Goal: Task Accomplishment & Management: Complete application form

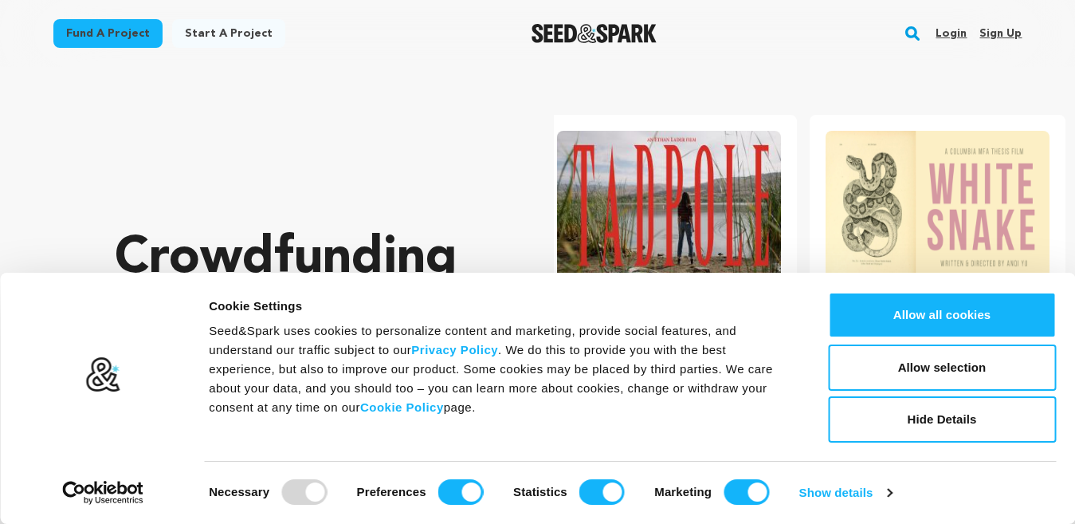
click at [120, 33] on link "Fund a project" at bounding box center [107, 33] width 109 height 29
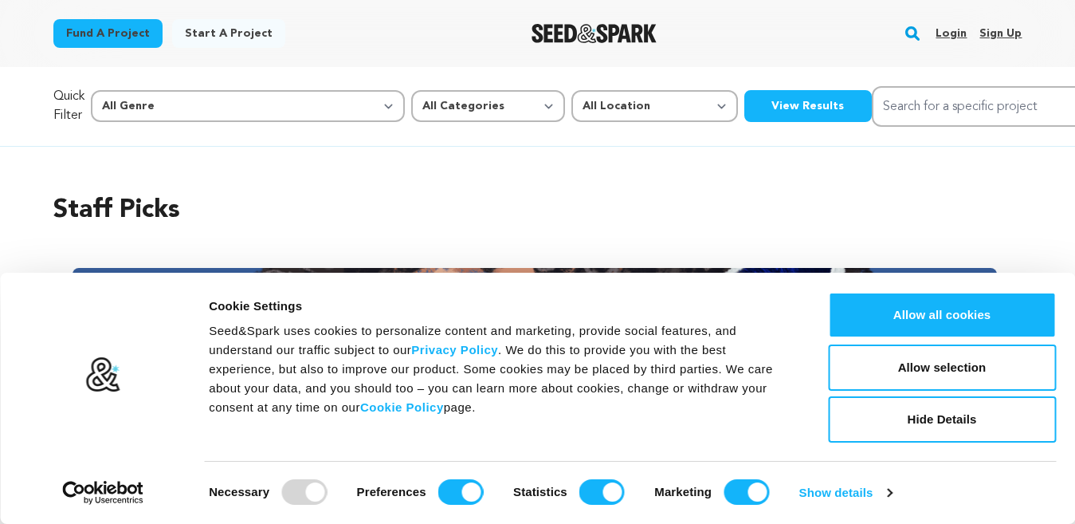
scroll to position [0, 241]
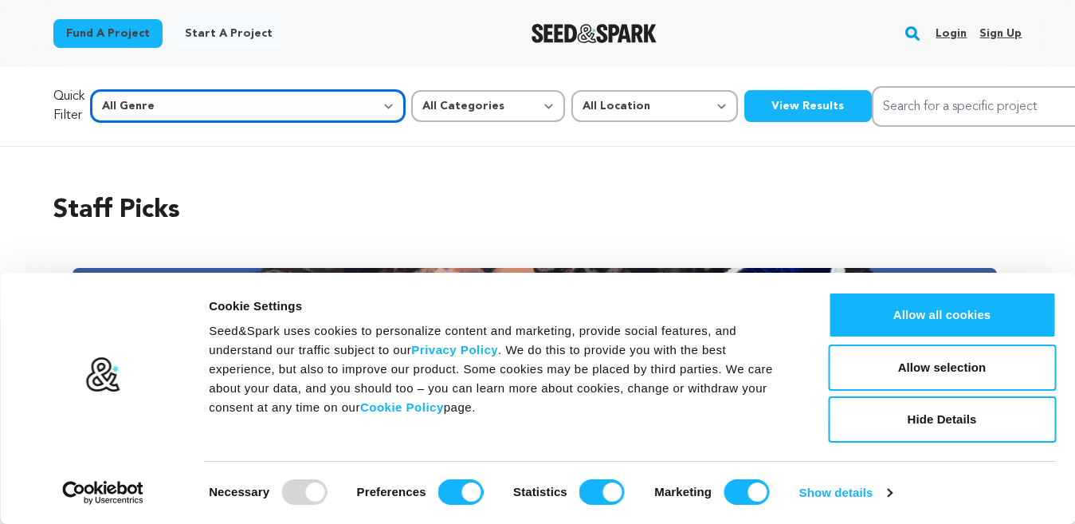
click at [267, 106] on select "All Genre Action Adventure Afrobeat Alternative Ambient Animation Bebop Big Ban…" at bounding box center [248, 106] width 314 height 32
select select "4"
click at [124, 90] on select "All Genre Action Adventure Afrobeat Alternative Ambient Animation Bebop Big Ban…" at bounding box center [248, 106] width 314 height 32
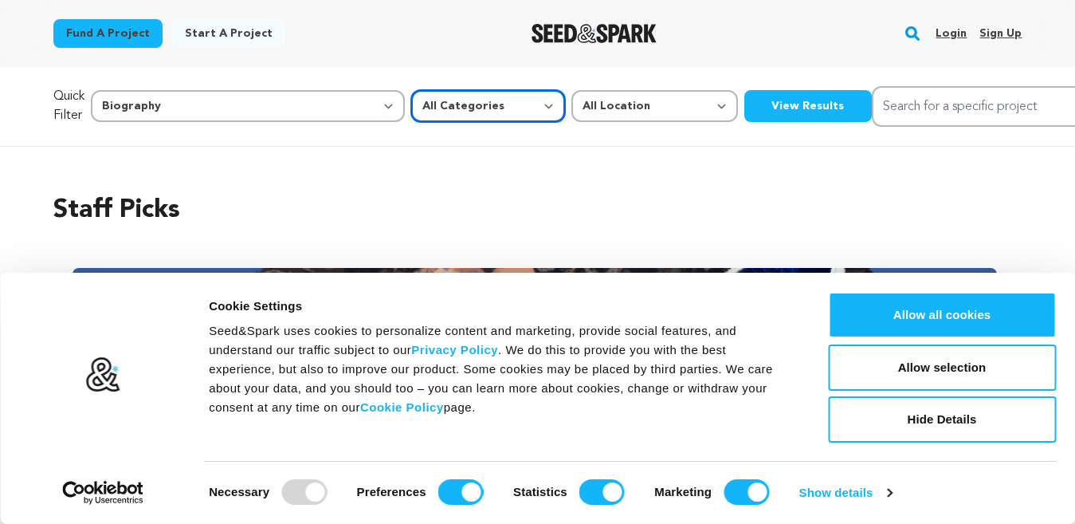
click at [416, 106] on select "All Categories Film Feature Film Short Series Music Video Comics Artist Residen…" at bounding box center [488, 106] width 154 height 32
select select "382"
click at [411, 90] on select "All Categories Film Feature Film Short Series Music Video Comics Artist Residen…" at bounding box center [488, 106] width 154 height 32
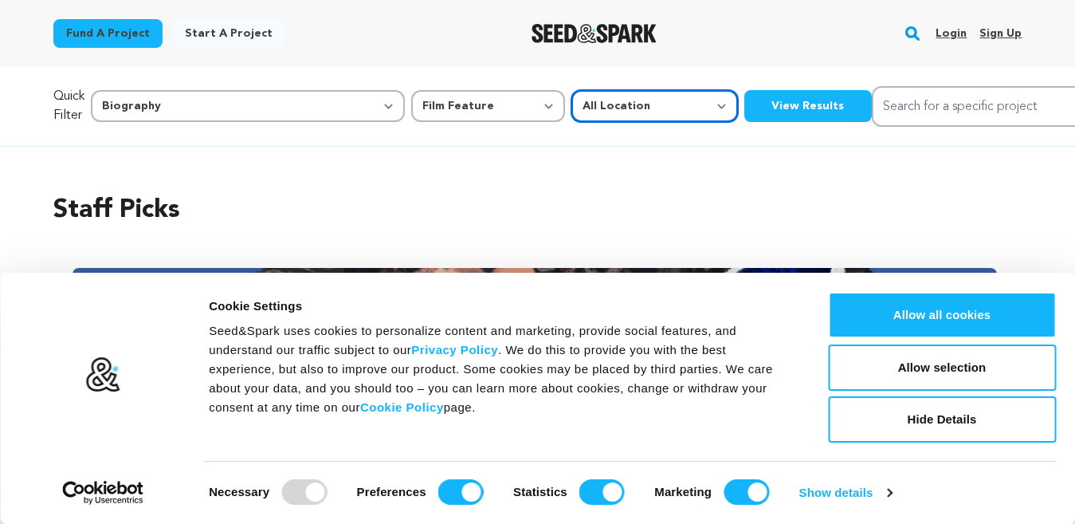
click at [571, 106] on select "All Location Everywhere United States Canada" at bounding box center [654, 106] width 167 height 32
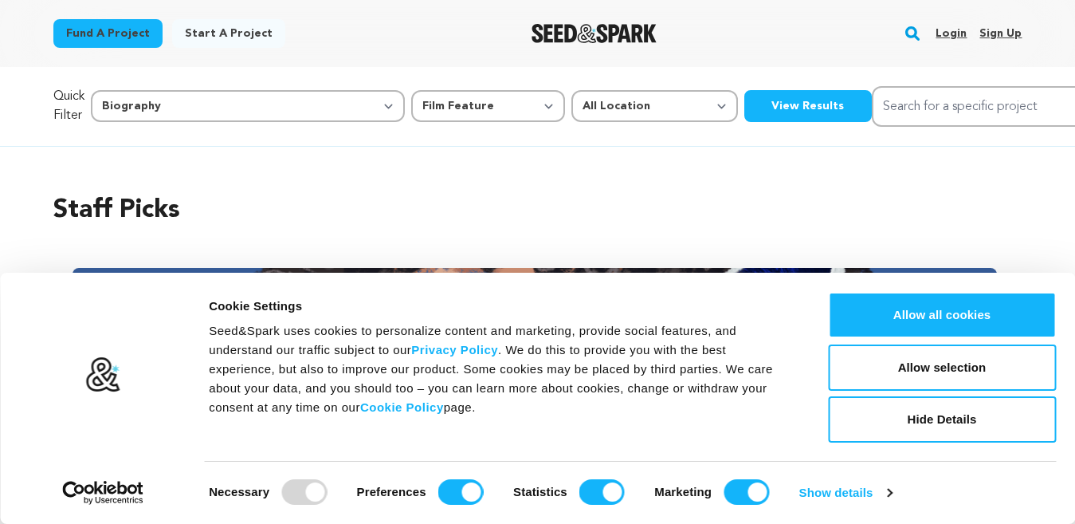
click at [744, 110] on button "View Results" at bounding box center [808, 106] width 128 height 32
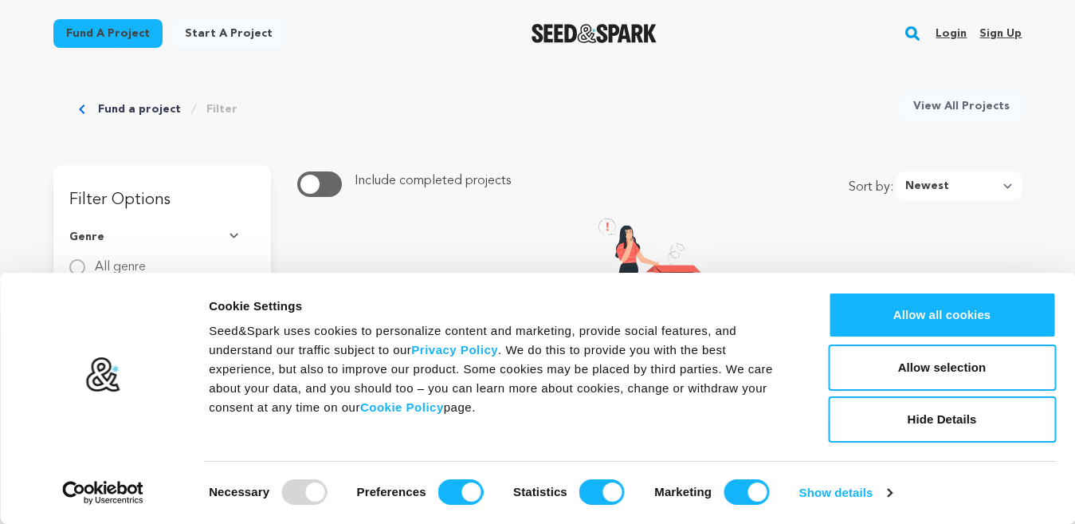
scroll to position [80, 0]
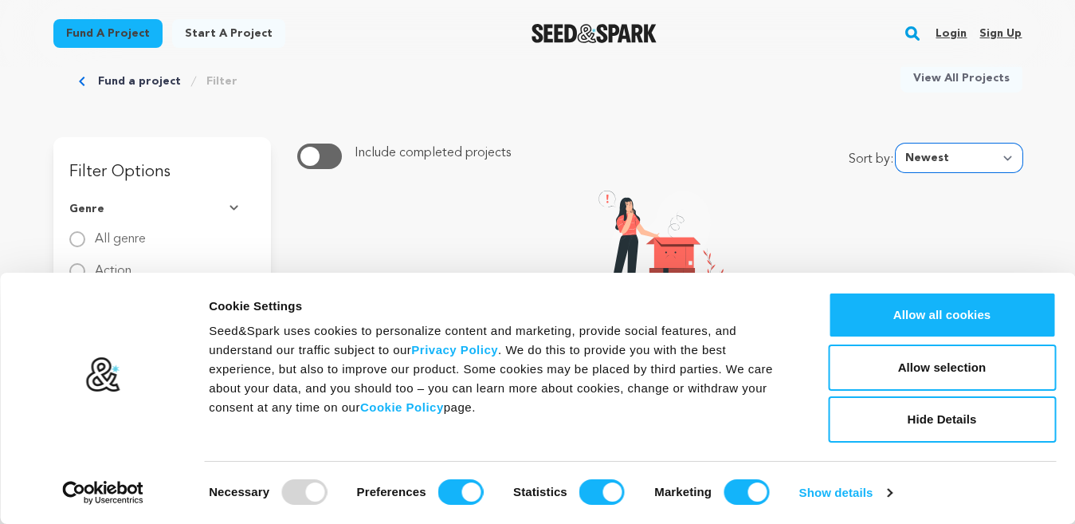
click at [1006, 154] on select "Newest Most Popular Most Funded Trending Now Ending Now Amount Raised" at bounding box center [959, 157] width 127 height 29
select select "most_funded"
click at [900, 143] on select "Newest Most Popular Most Funded Trending Now Ending Now Amount Raised" at bounding box center [959, 157] width 127 height 29
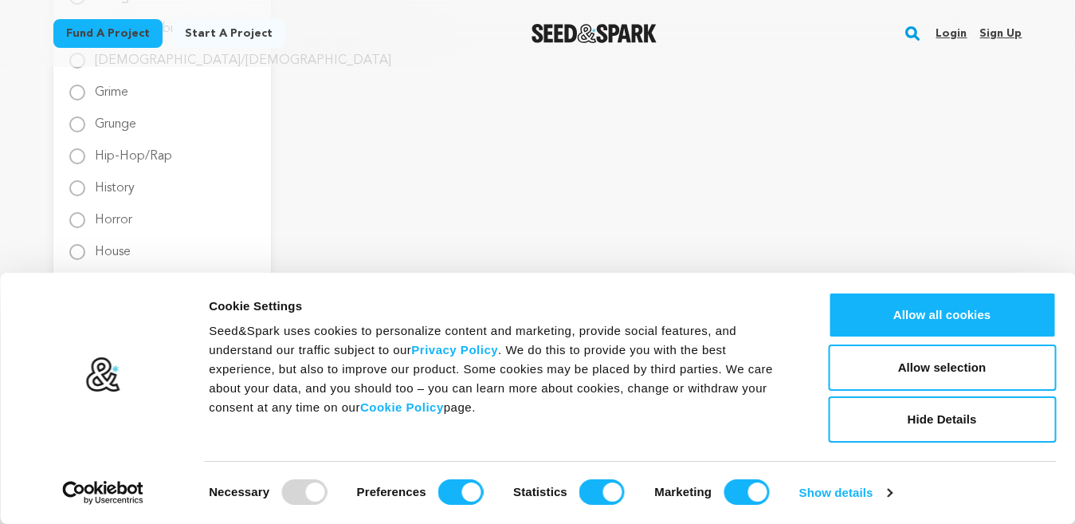
scroll to position [1355, 0]
click at [72, 179] on input "History" at bounding box center [77, 175] width 16 height 16
radio input "true"
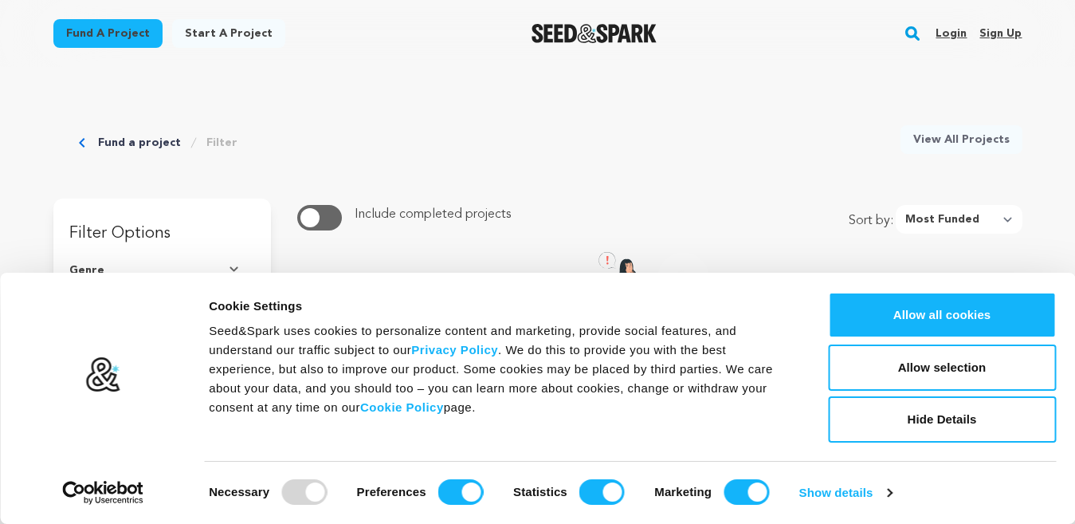
scroll to position [0, 0]
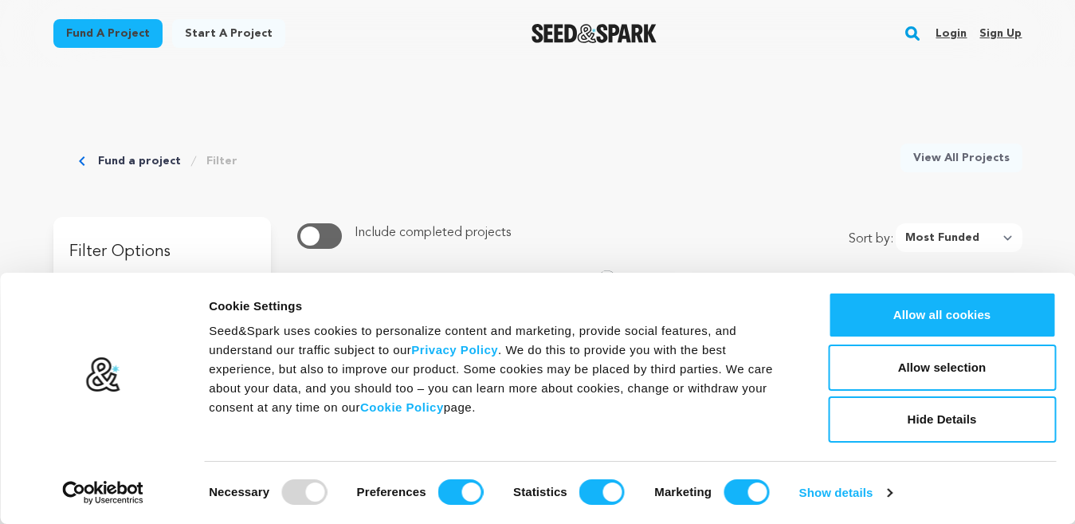
click at [187, 26] on link "Start a project" at bounding box center [228, 33] width 113 height 29
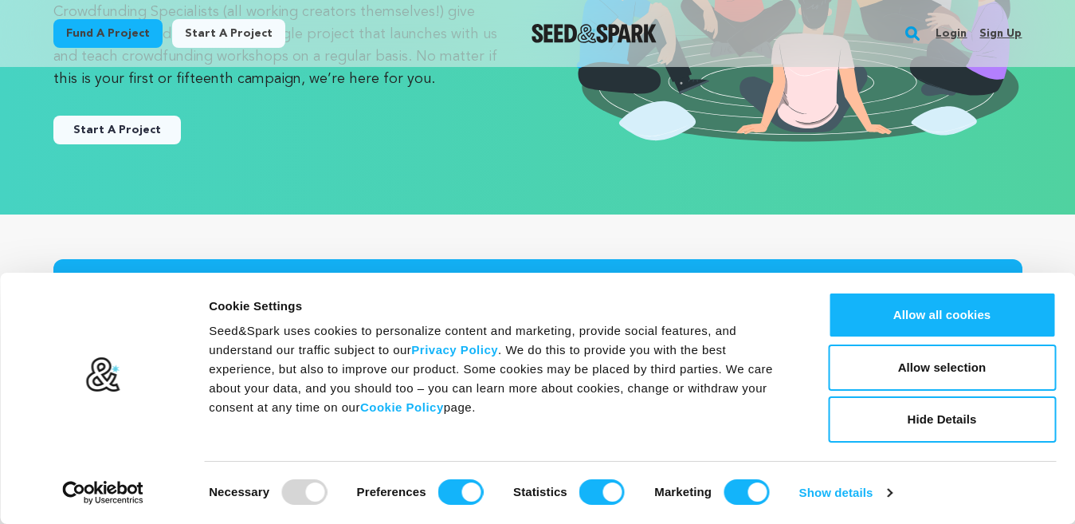
scroll to position [319, 0]
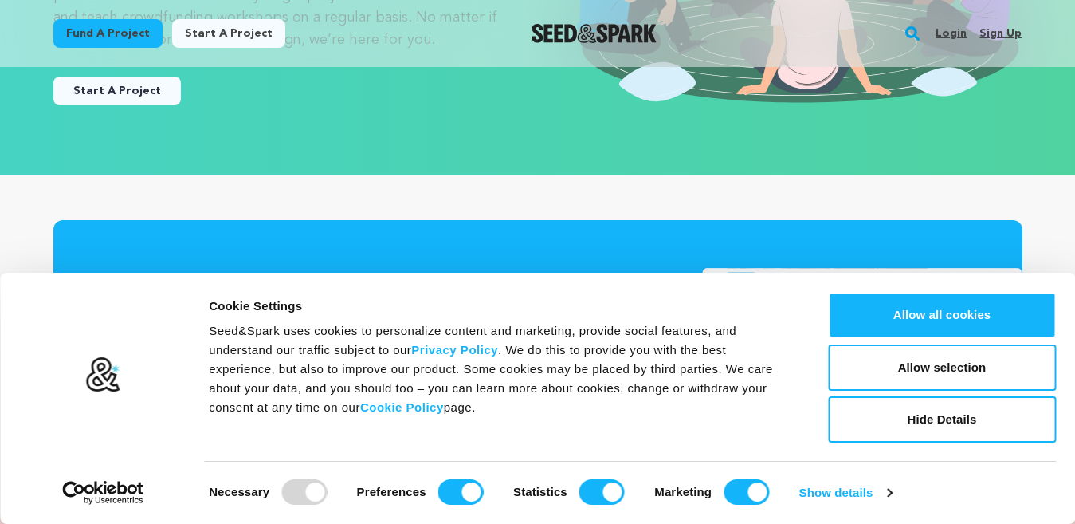
click at [128, 93] on link "Start A Project" at bounding box center [117, 91] width 128 height 29
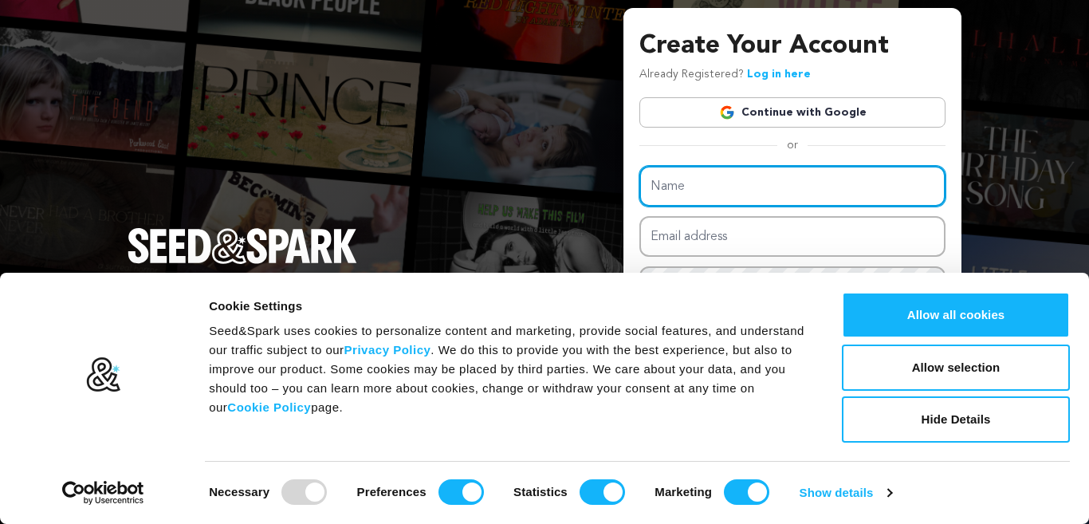
drag, startPoint x: 834, startPoint y: 192, endPoint x: 836, endPoint y: 144, distance: 47.9
click at [836, 144] on div "Create Your Account Already Registered? Log in here Continue with Google or eyJ…" at bounding box center [792, 258] width 306 height 462
type input "Sri [PERSON_NAME] films"
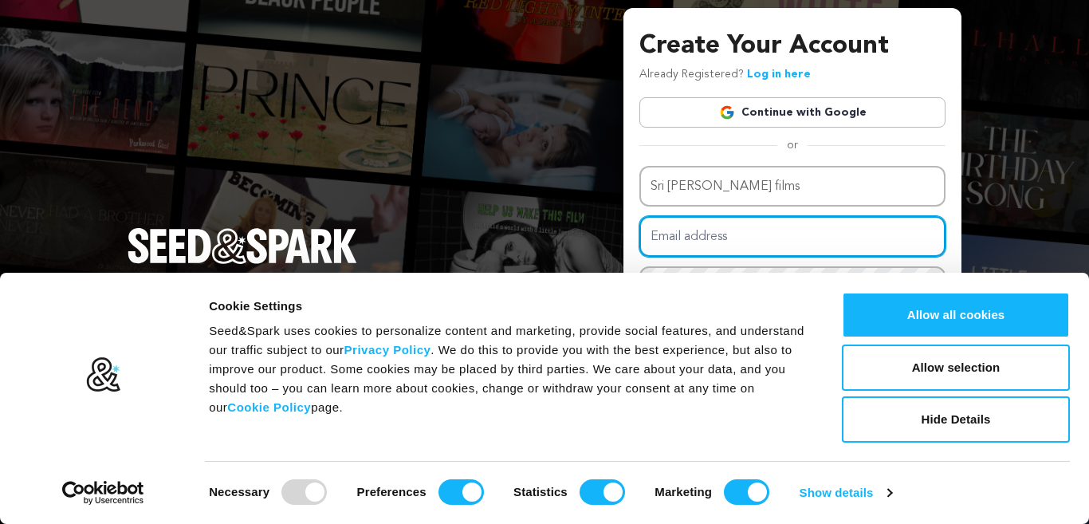
click at [679, 239] on input "Email address" at bounding box center [792, 236] width 306 height 41
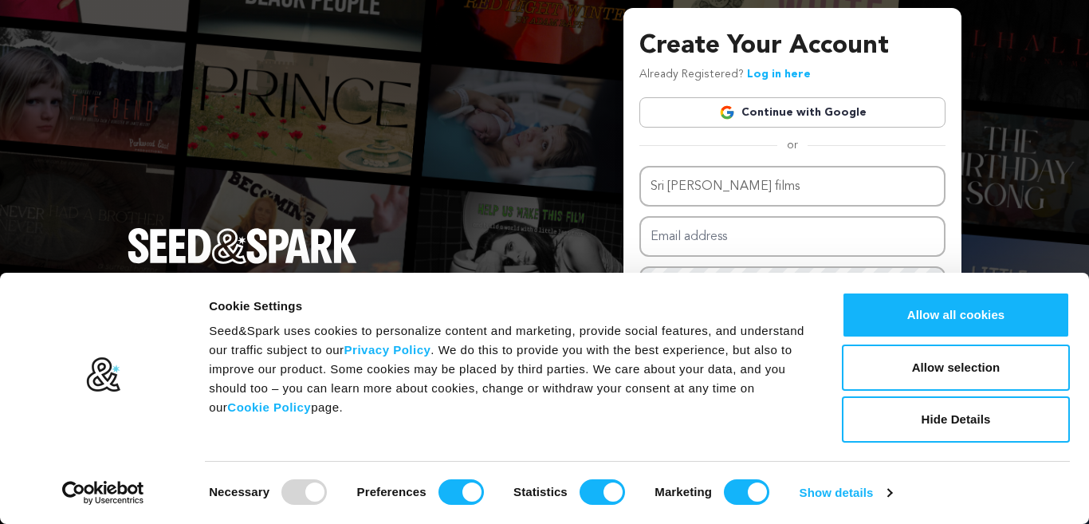
click at [538, 191] on div "Create Your Account Already Registered? Log in here Continue with Google or eyJ…" at bounding box center [544, 262] width 1089 height 524
drag, startPoint x: 630, startPoint y: 241, endPoint x: 638, endPoint y: 153, distance: 88.1
click at [638, 153] on div "Create Your Account Already Registered? Log in here Continue with Google or eyJ…" at bounding box center [792, 261] width 338 height 507
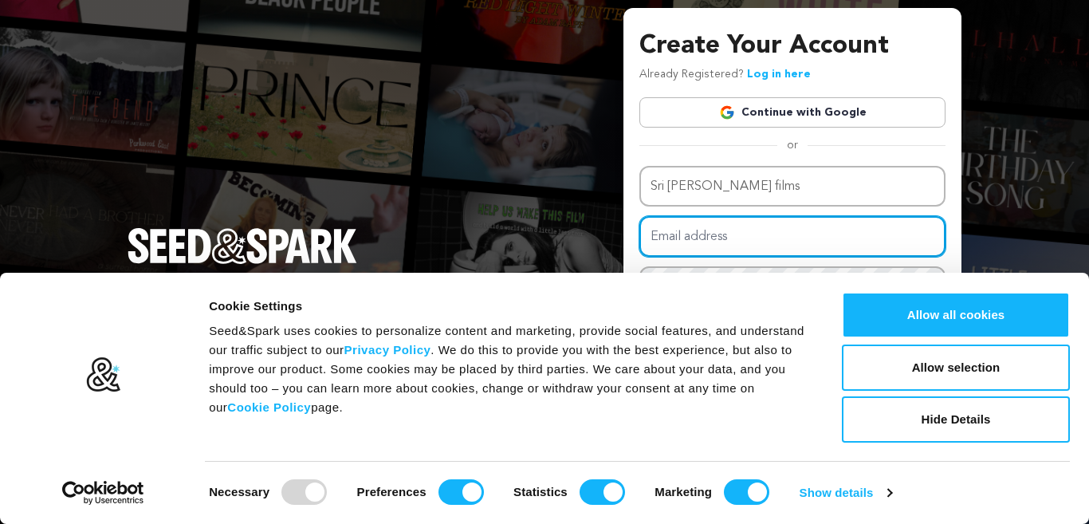
drag, startPoint x: 826, startPoint y: 229, endPoint x: 834, endPoint y: 127, distance: 102.3
click at [834, 127] on div "Create Your Account Already Registered? Log in here Continue with Google or eyJ…" at bounding box center [792, 258] width 306 height 462
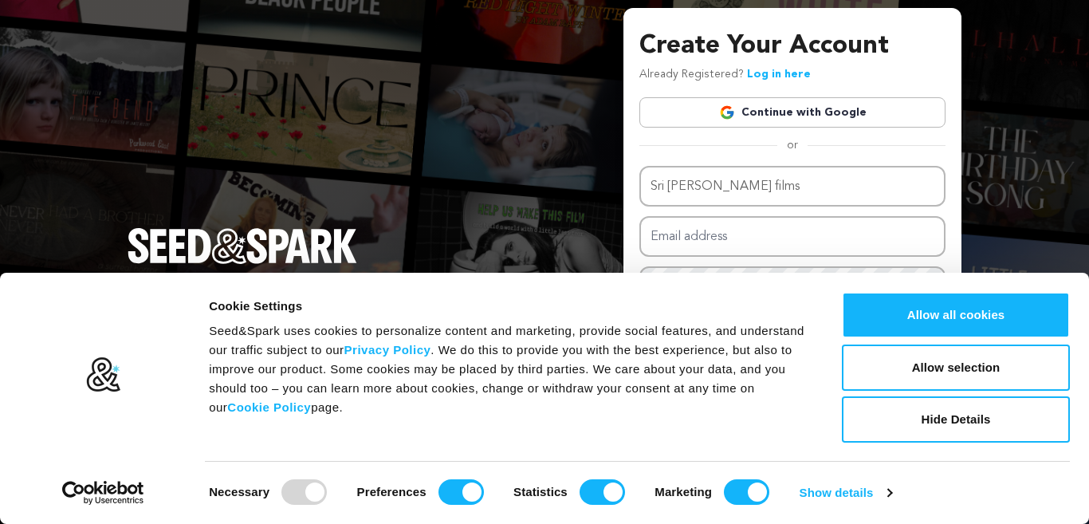
click at [1007, 147] on div "Create Your Account Already Registered? Log in here Continue with Google or eyJ…" at bounding box center [544, 262] width 1089 height 524
click at [979, 422] on button "Hide Details" at bounding box center [956, 419] width 228 height 46
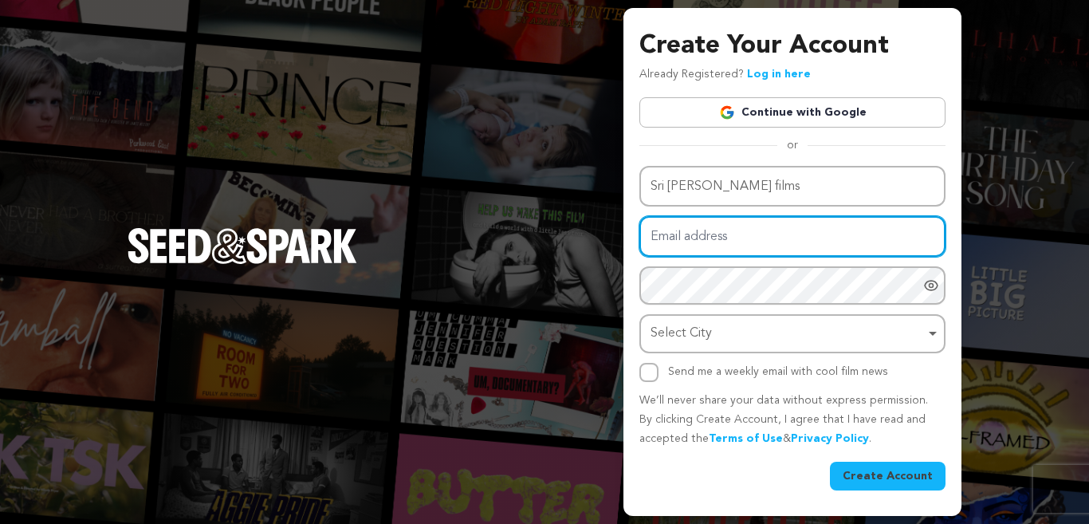
click at [732, 239] on input "Email address" at bounding box center [792, 236] width 306 height 41
type input "aniljh17@gmail.com"
click at [931, 334] on div "Select City Remove item" at bounding box center [792, 333] width 290 height 29
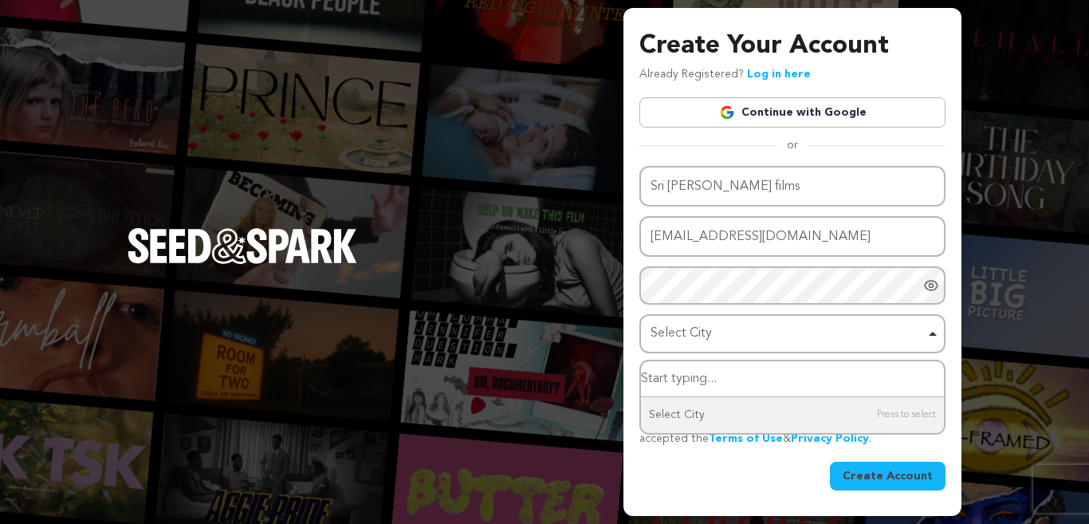
click at [931, 334] on div "Select City Remove item" at bounding box center [792, 333] width 290 height 29
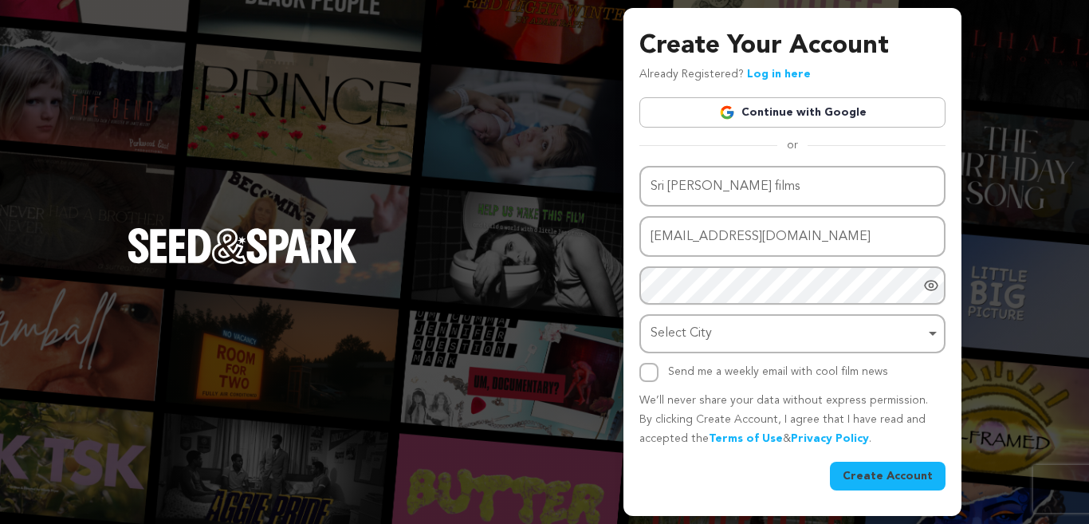
click at [818, 117] on link "Continue with Google" at bounding box center [792, 112] width 306 height 30
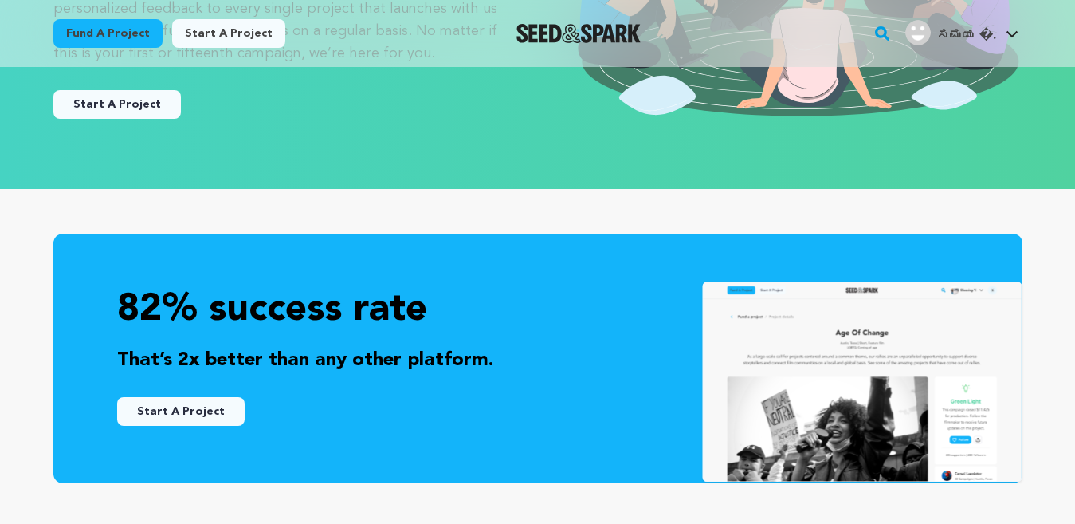
scroll to position [319, 0]
